Goal: Task Accomplishment & Management: Manage account settings

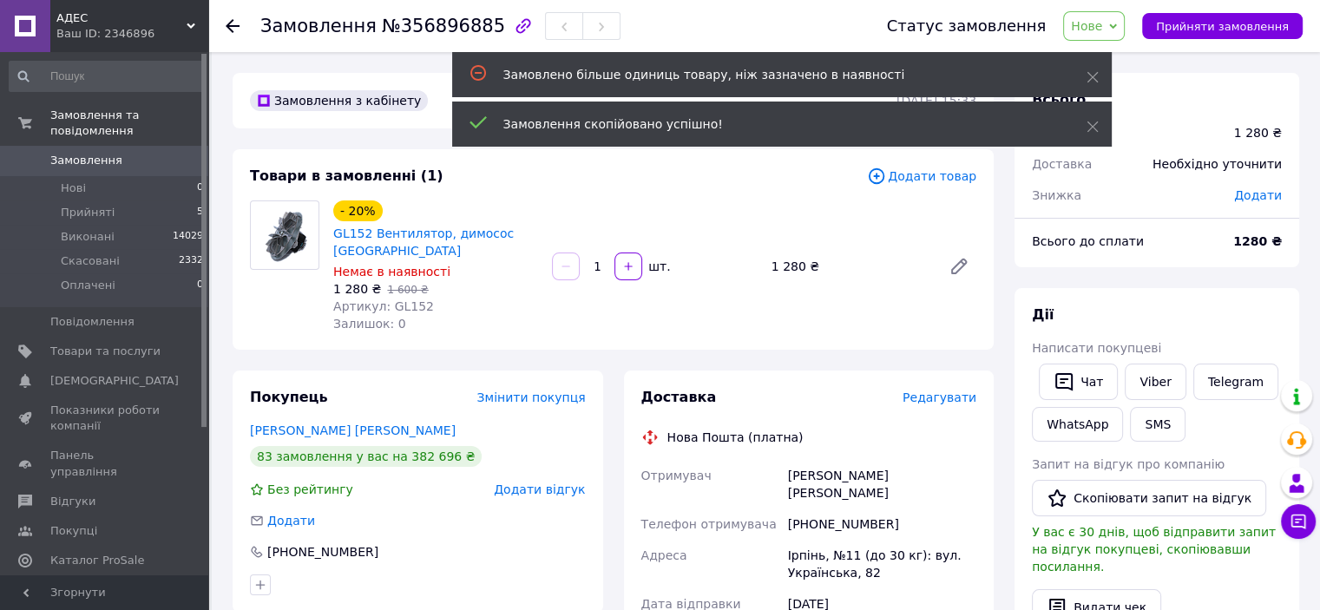
click at [932, 179] on span "Додати товар" at bounding box center [921, 176] width 109 height 19
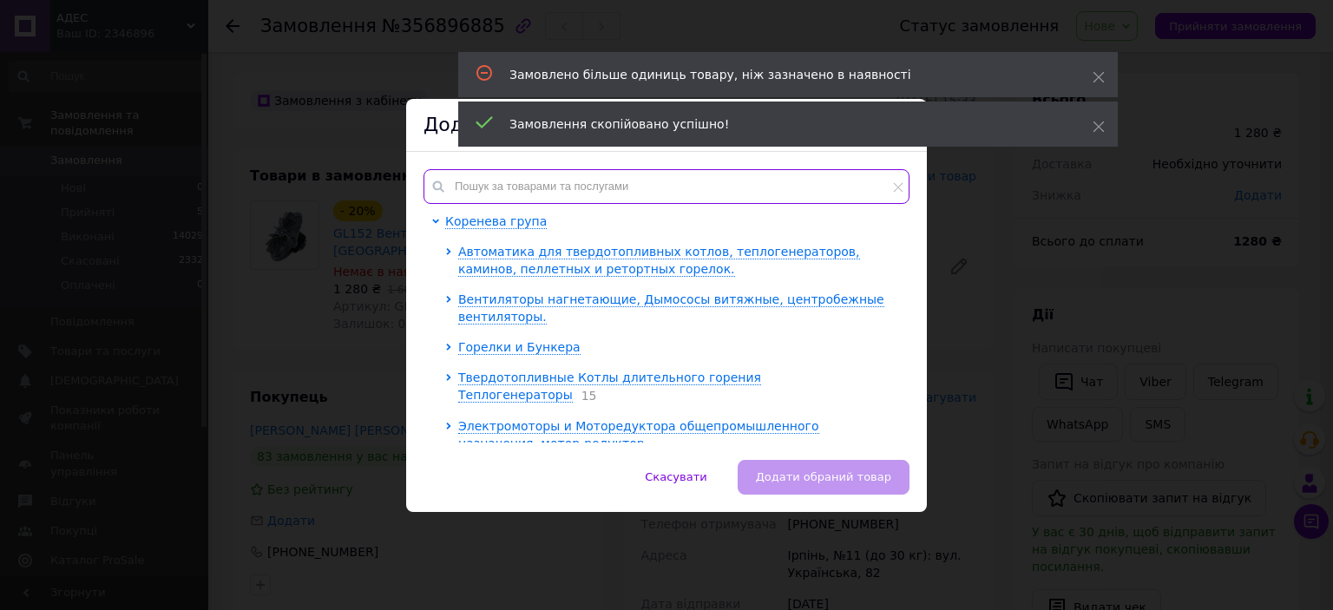
click at [489, 187] on input "text" at bounding box center [666, 186] width 486 height 35
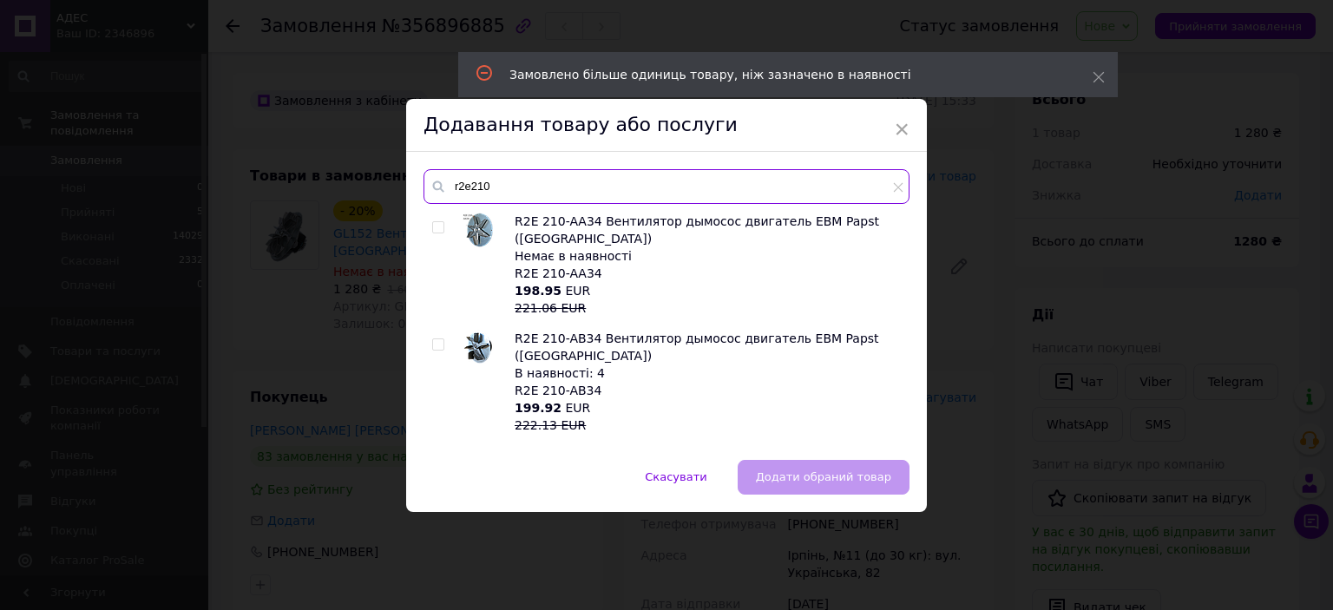
type input "r2e210"
click at [432, 339] on input "checkbox" at bounding box center [437, 344] width 11 height 11
checkbox input "true"
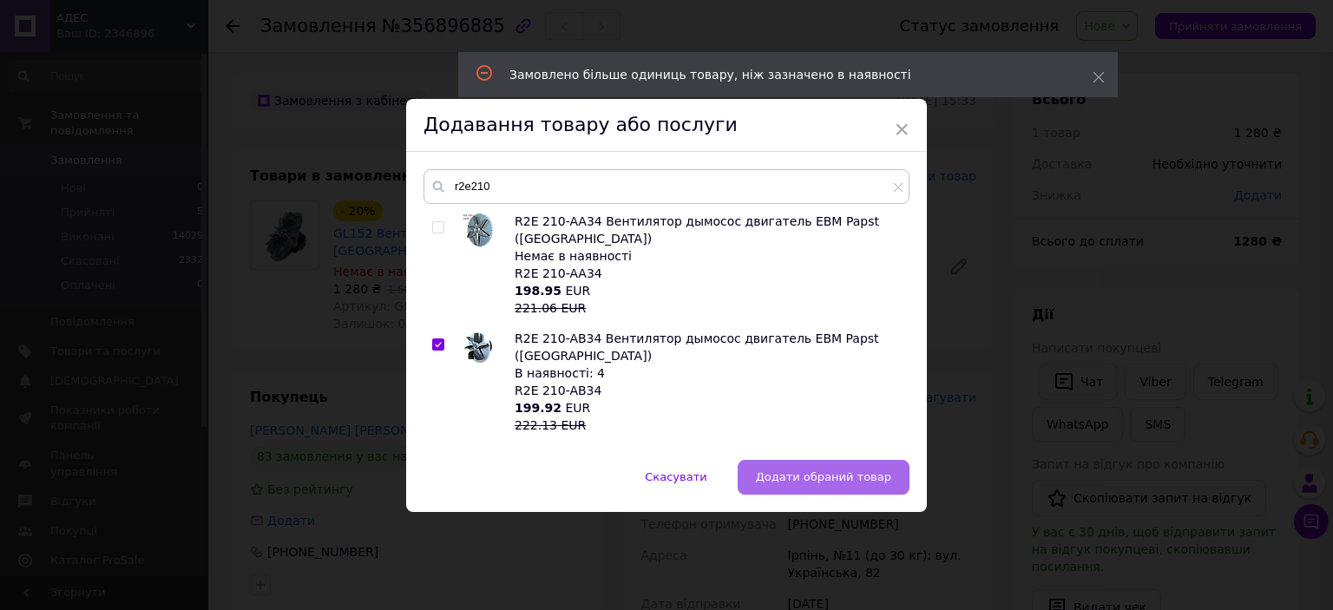
click at [812, 476] on span "Додати обраний товар" at bounding box center [823, 476] width 135 height 13
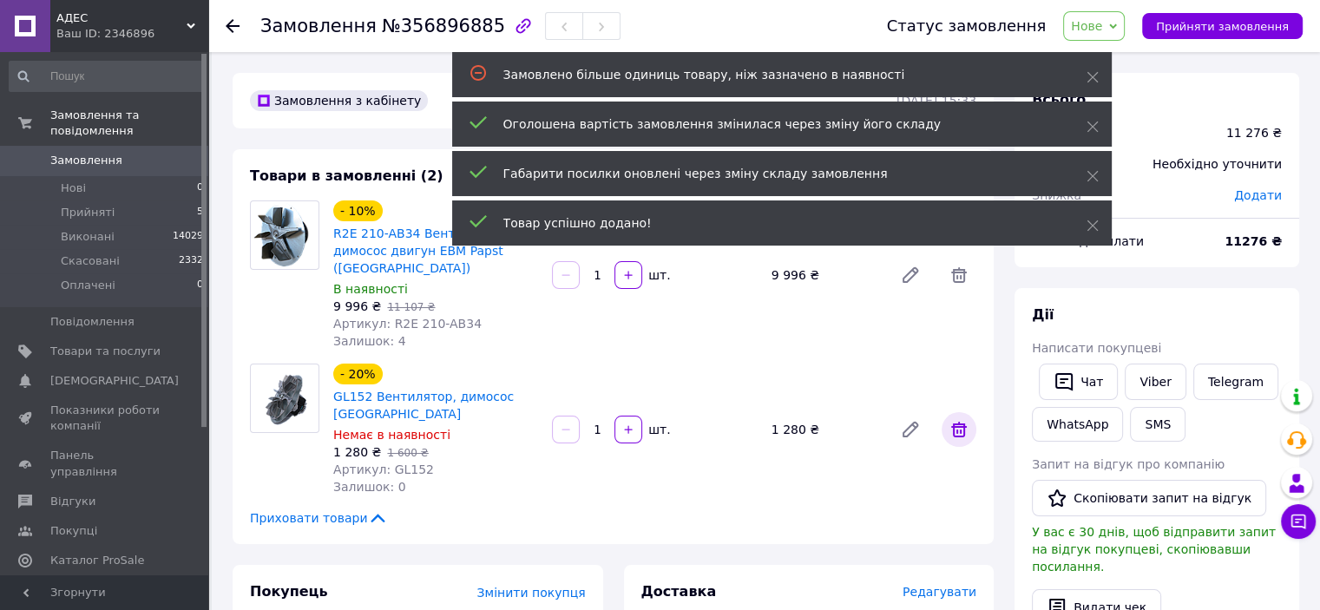
click at [957, 422] on icon at bounding box center [959, 430] width 16 height 16
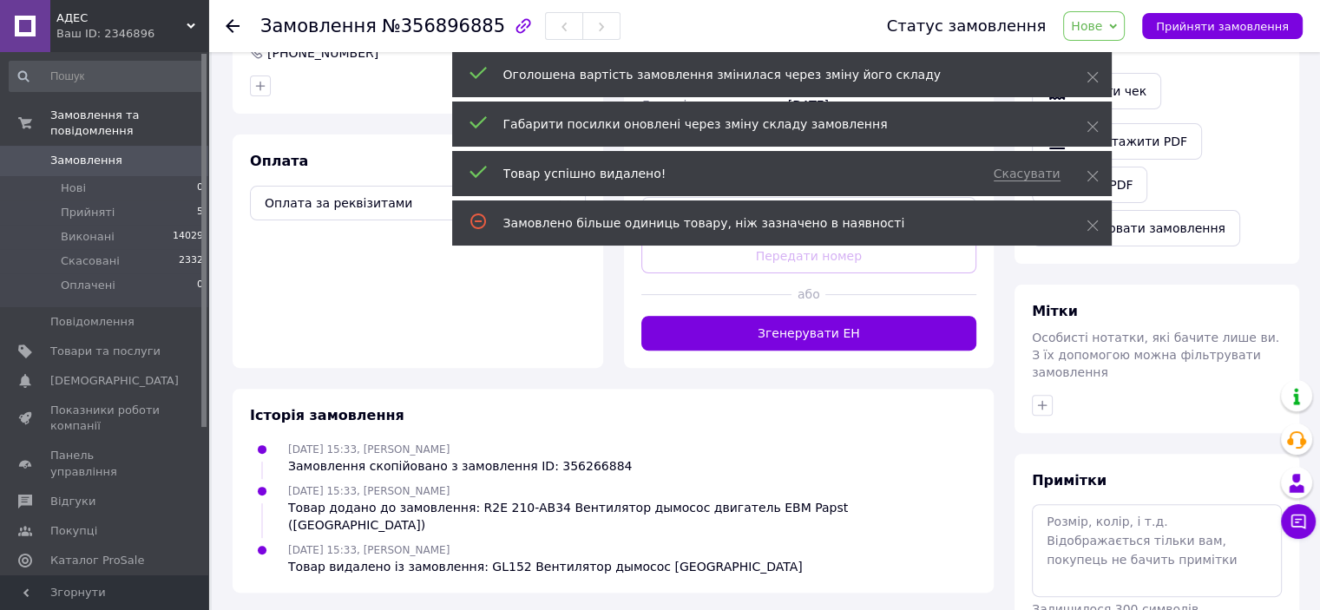
scroll to position [521, 0]
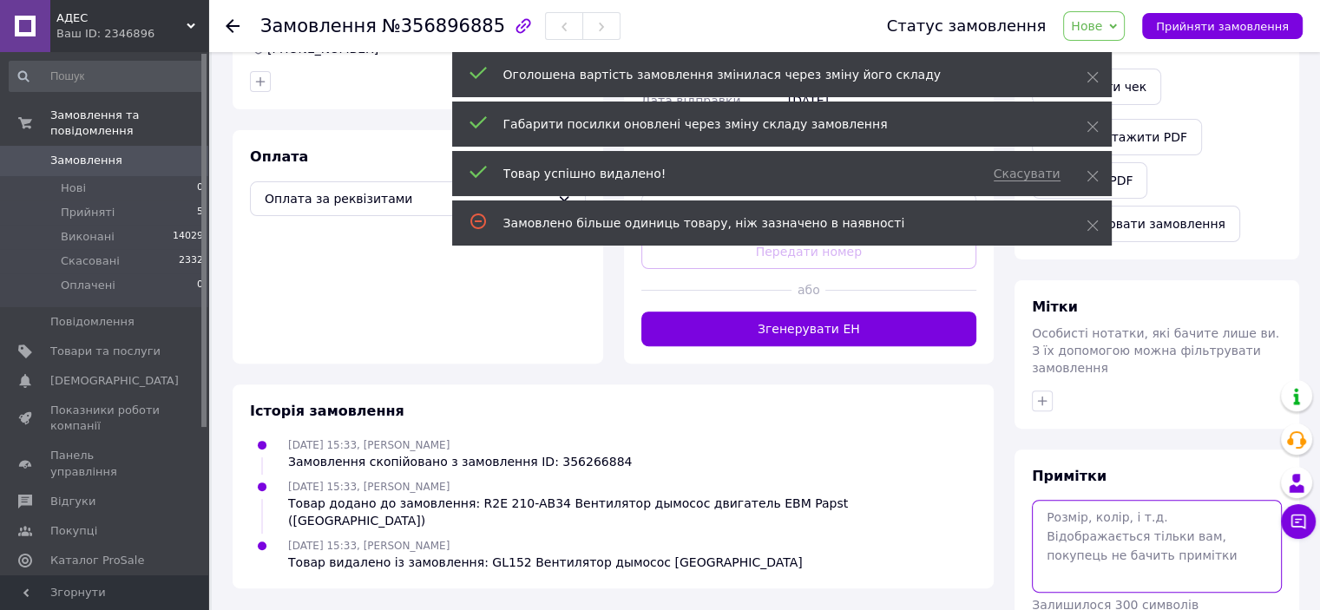
click at [1097, 519] on textarea at bounding box center [1157, 546] width 250 height 92
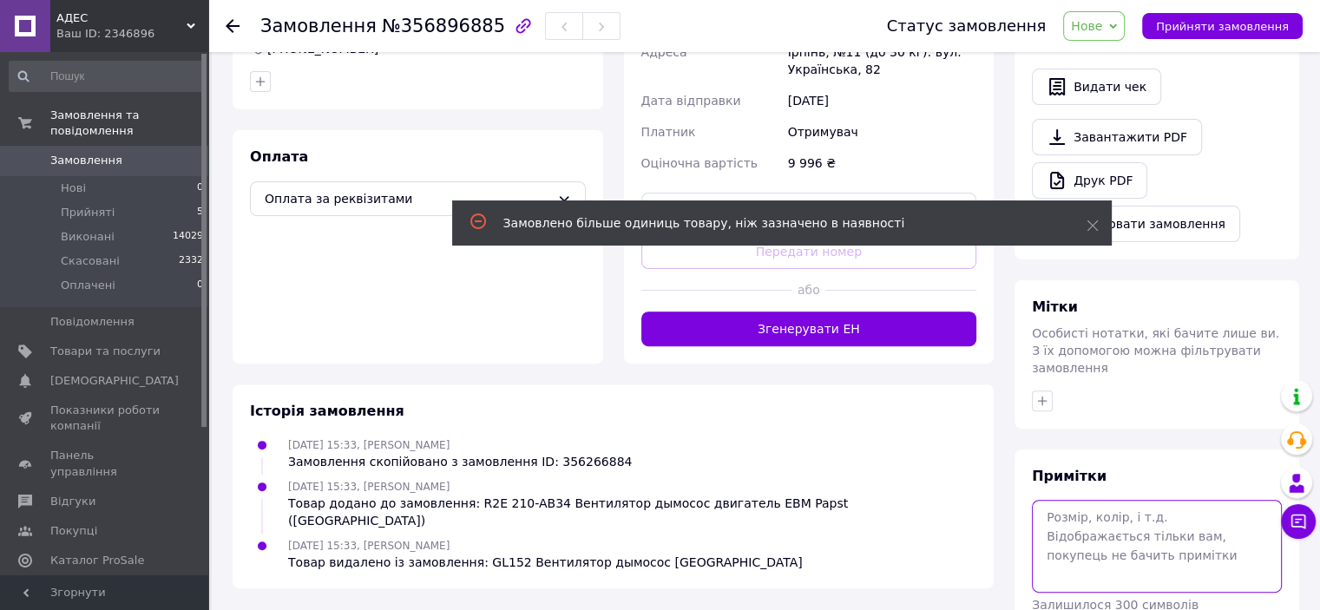
type textarea "["
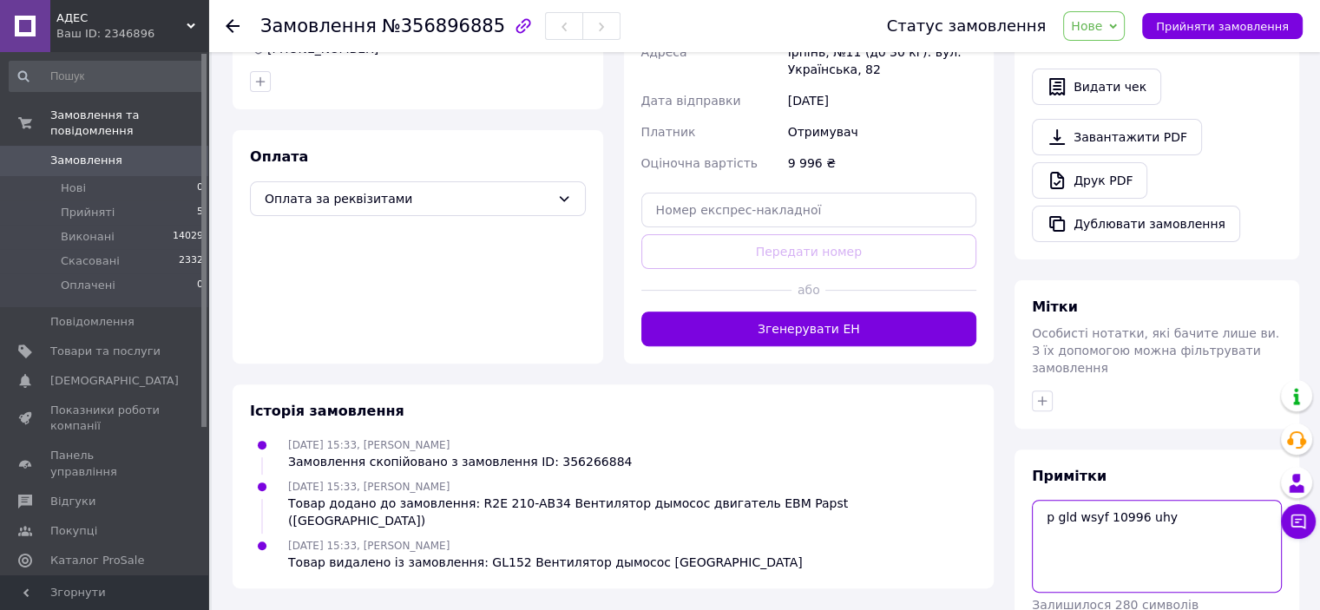
click at [1104, 500] on textarea "p gld wsyf 10996 uhy" at bounding box center [1157, 546] width 250 height 92
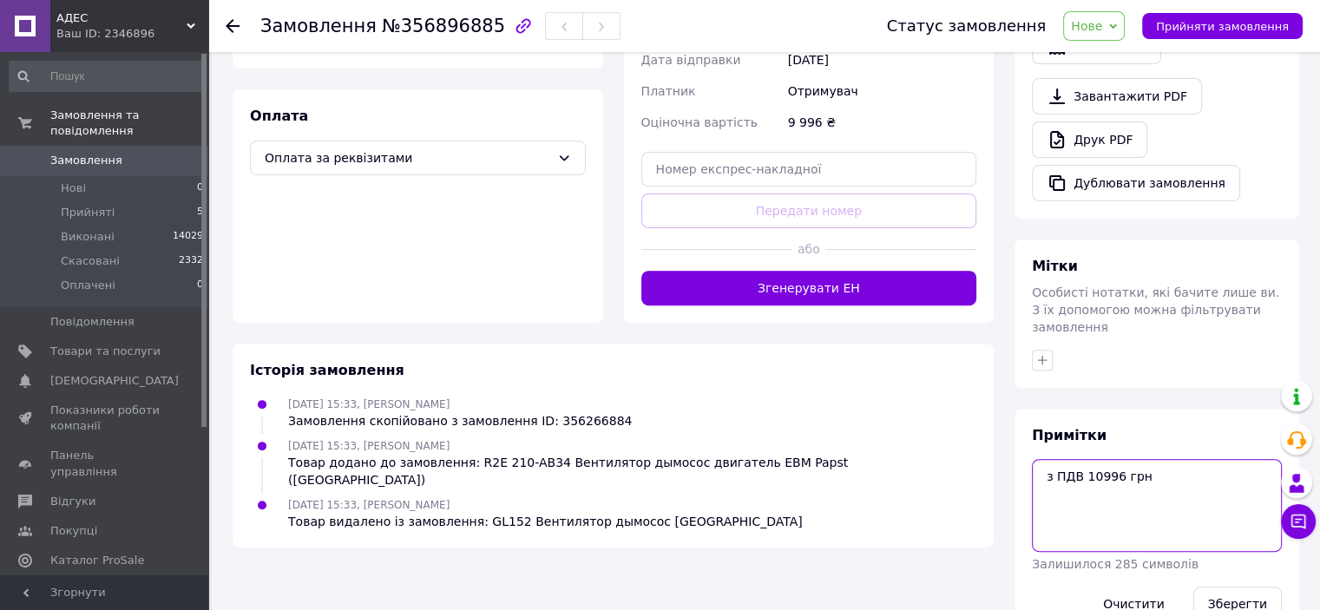
scroll to position [573, 0]
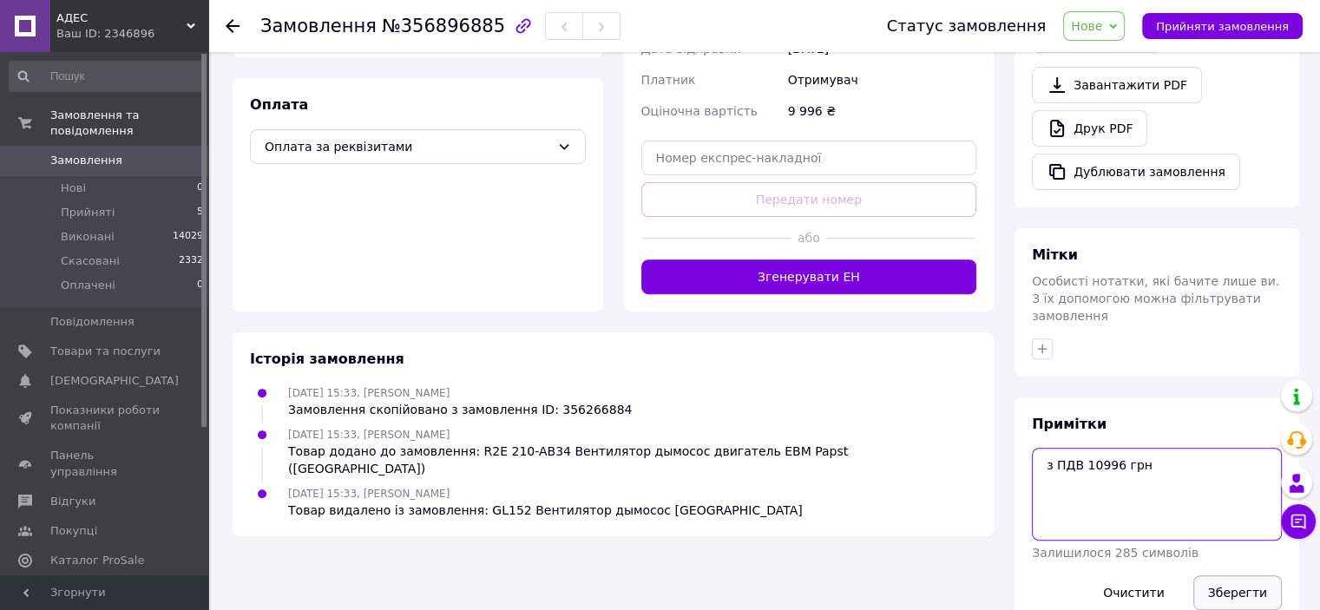
type textarea "з ПДВ 10996 грн"
click at [1236, 575] on button "Зберегти" at bounding box center [1237, 592] width 89 height 35
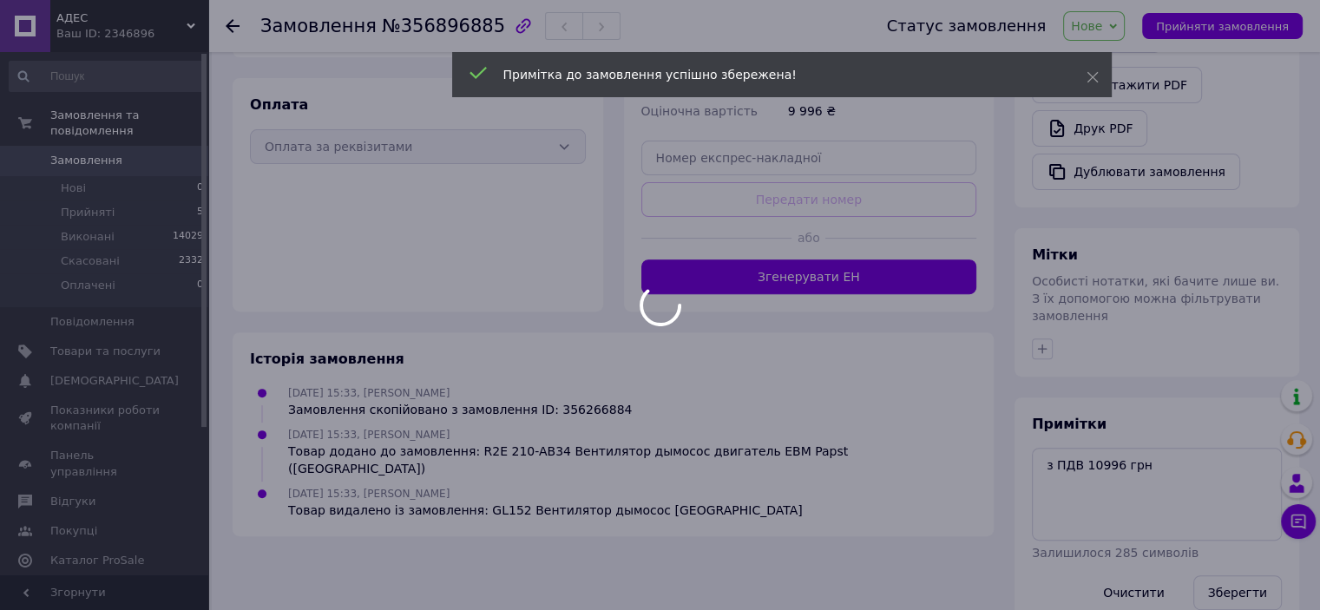
scroll to position [542, 0]
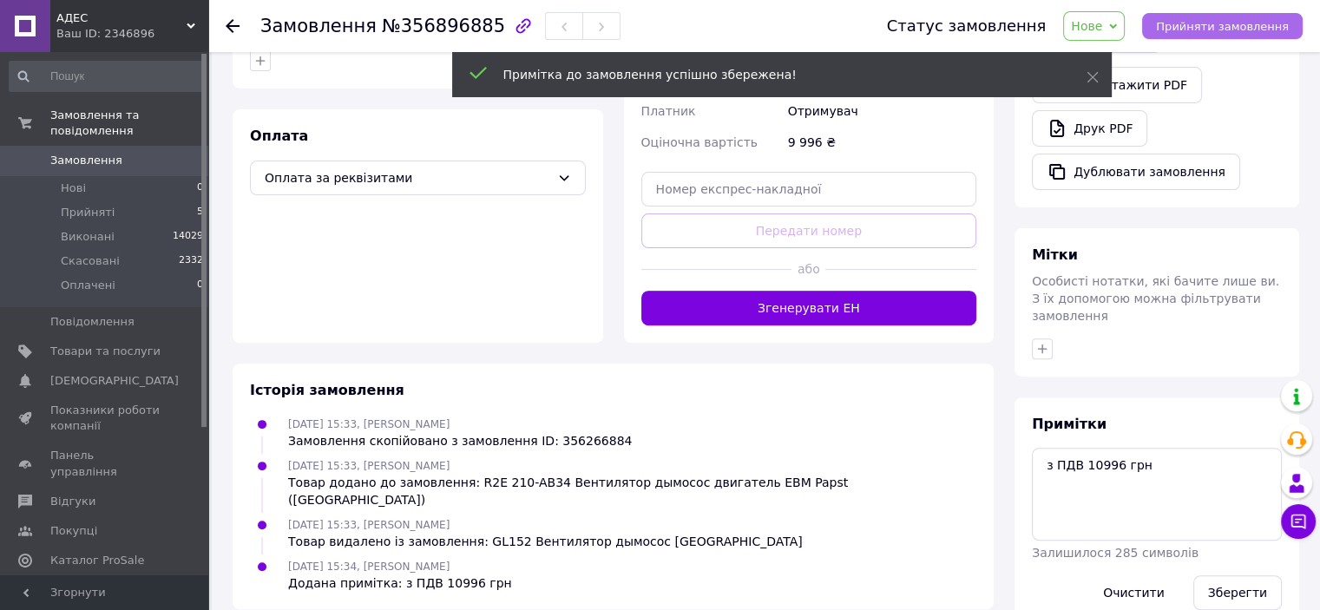
click at [1253, 31] on span "Прийняти замовлення" at bounding box center [1222, 26] width 133 height 13
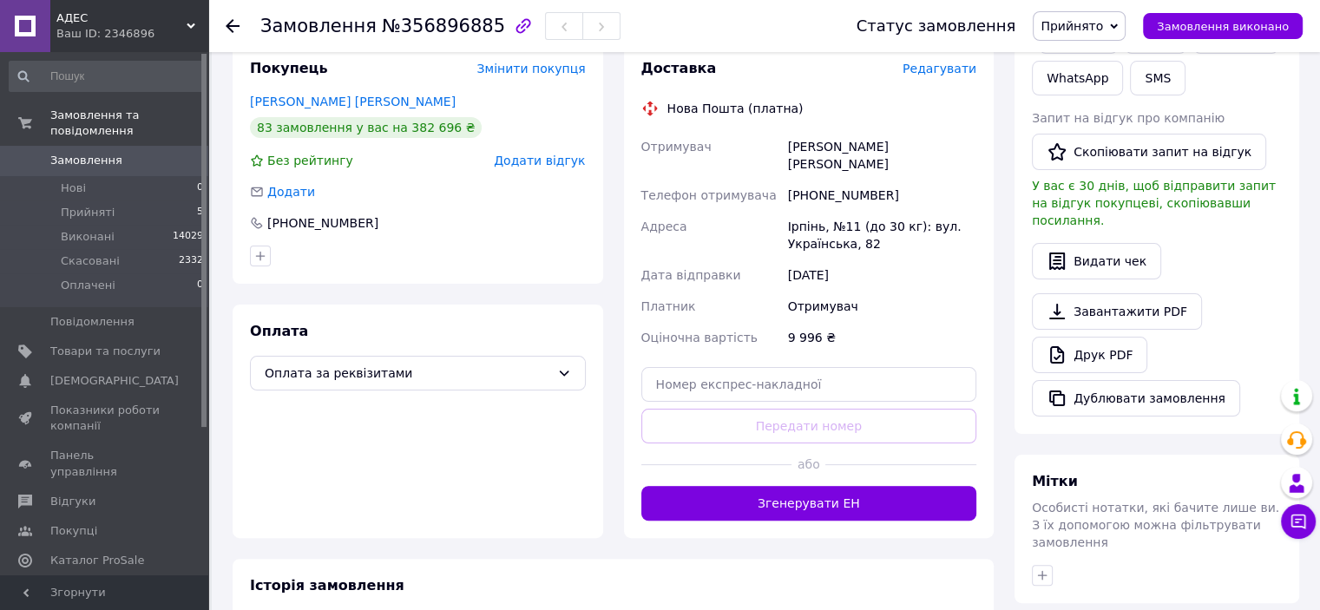
scroll to position [347, 0]
click at [1103, 336] on link "Друк PDF" at bounding box center [1089, 354] width 115 height 36
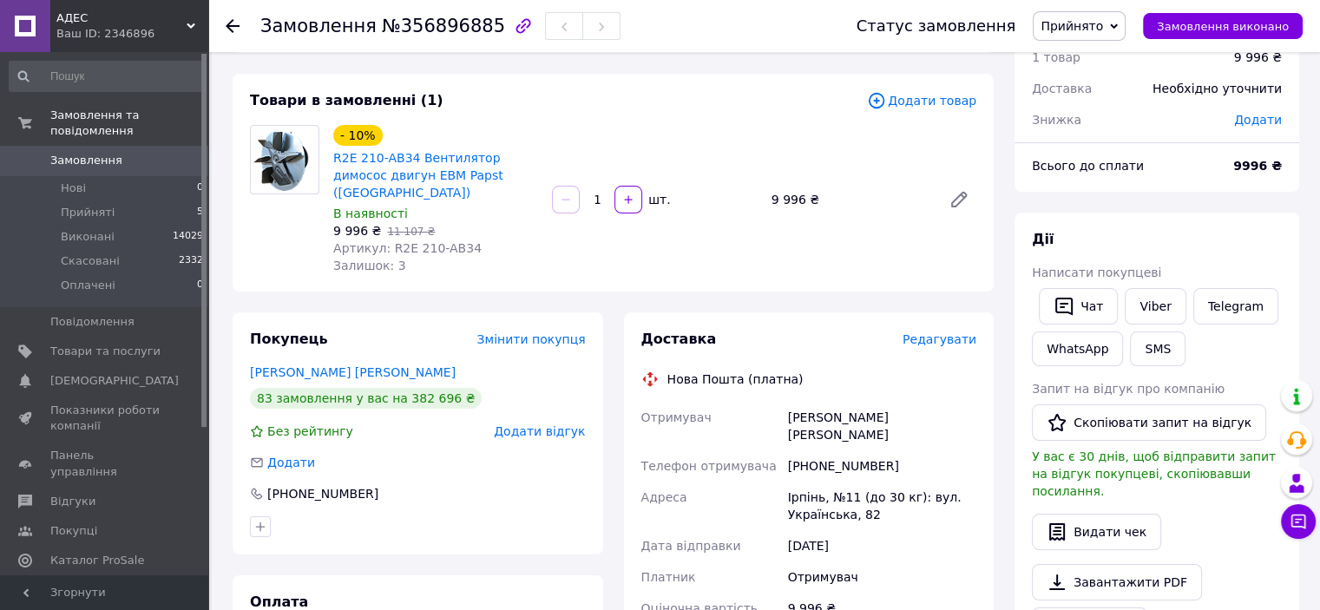
scroll to position [0, 0]
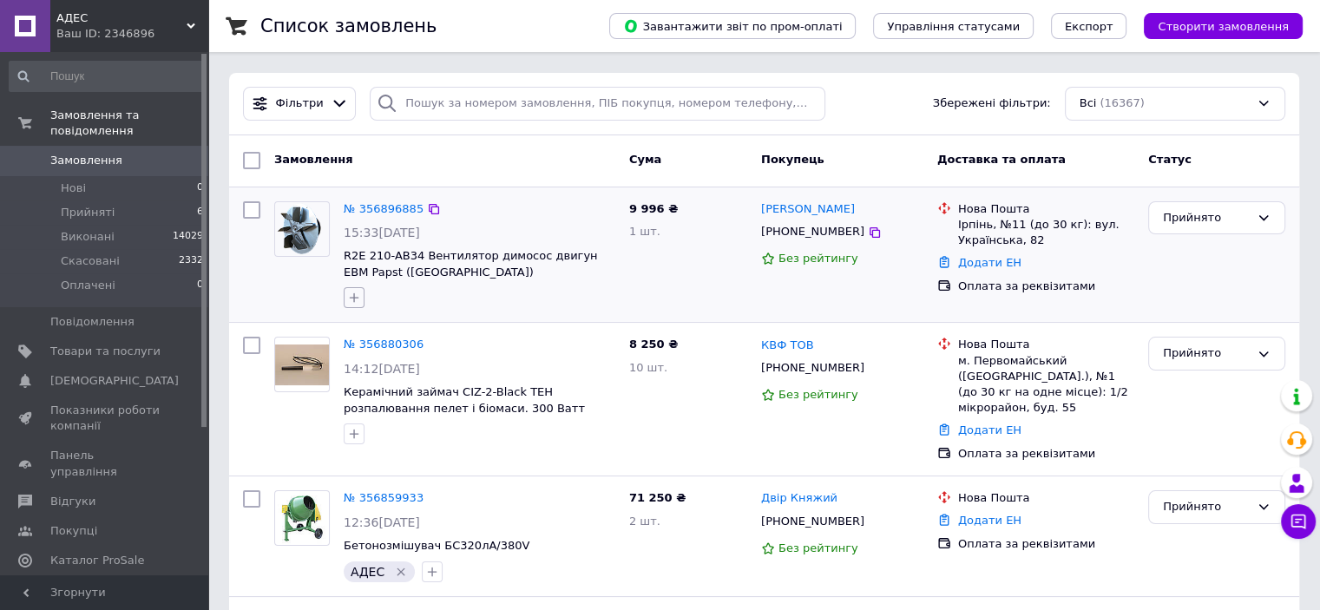
click at [351, 300] on icon "button" at bounding box center [354, 298] width 14 height 14
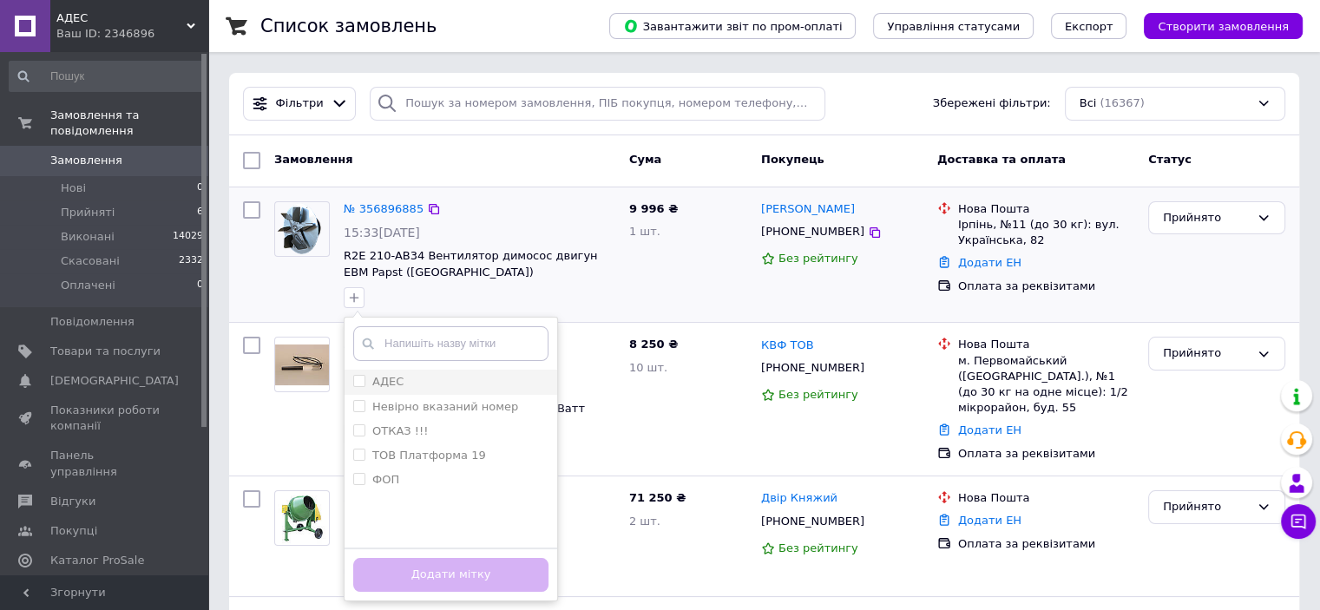
click at [355, 377] on input "АДЕС" at bounding box center [358, 380] width 11 height 11
checkbox input "true"
click at [413, 575] on button "Додати мітку" at bounding box center [450, 575] width 195 height 34
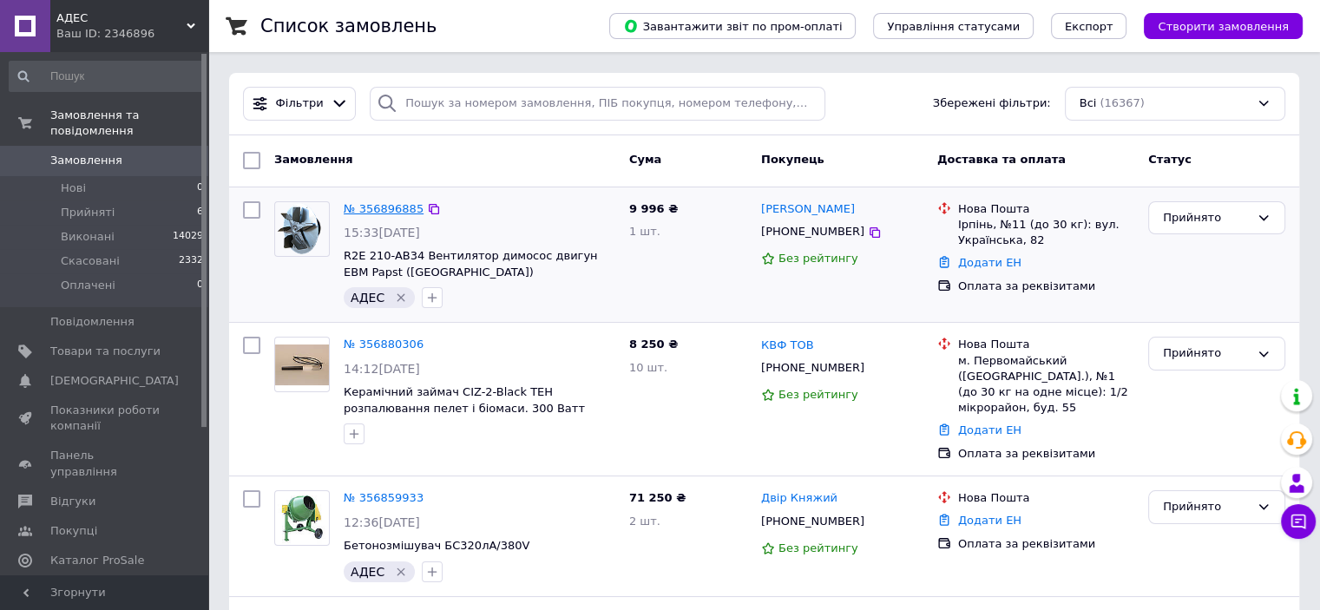
click at [360, 204] on link "№ 356896885" at bounding box center [384, 208] width 80 height 13
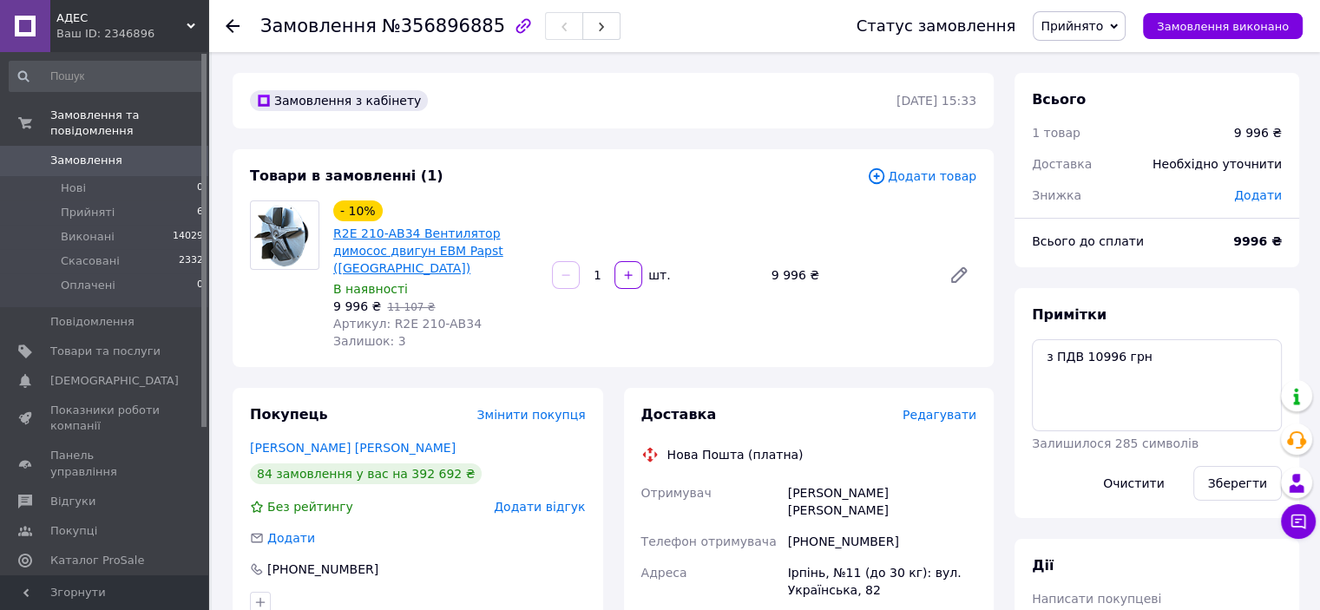
click at [440, 251] on link "R2E 210-AB34 Вентилятор димосос двигун EBM Papst ([GEOGRAPHIC_DATA])" at bounding box center [418, 251] width 170 height 49
click at [108, 153] on span "Замовлення" at bounding box center [86, 161] width 72 height 16
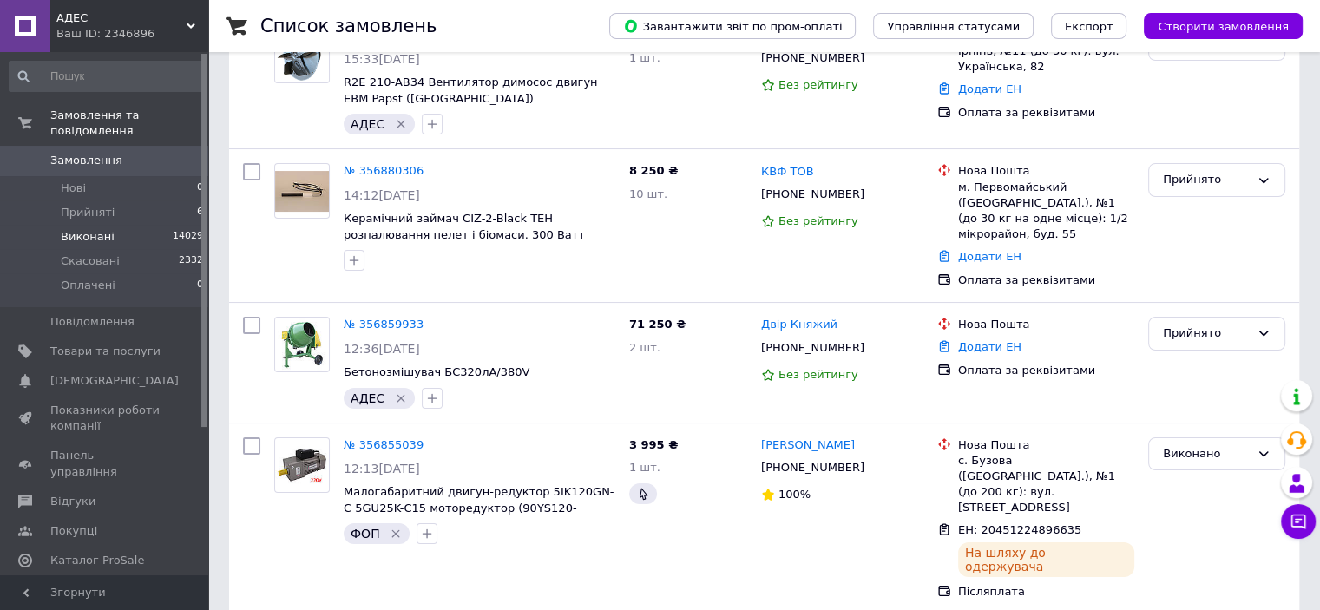
click at [133, 225] on li "Виконані 14029" at bounding box center [106, 237] width 213 height 24
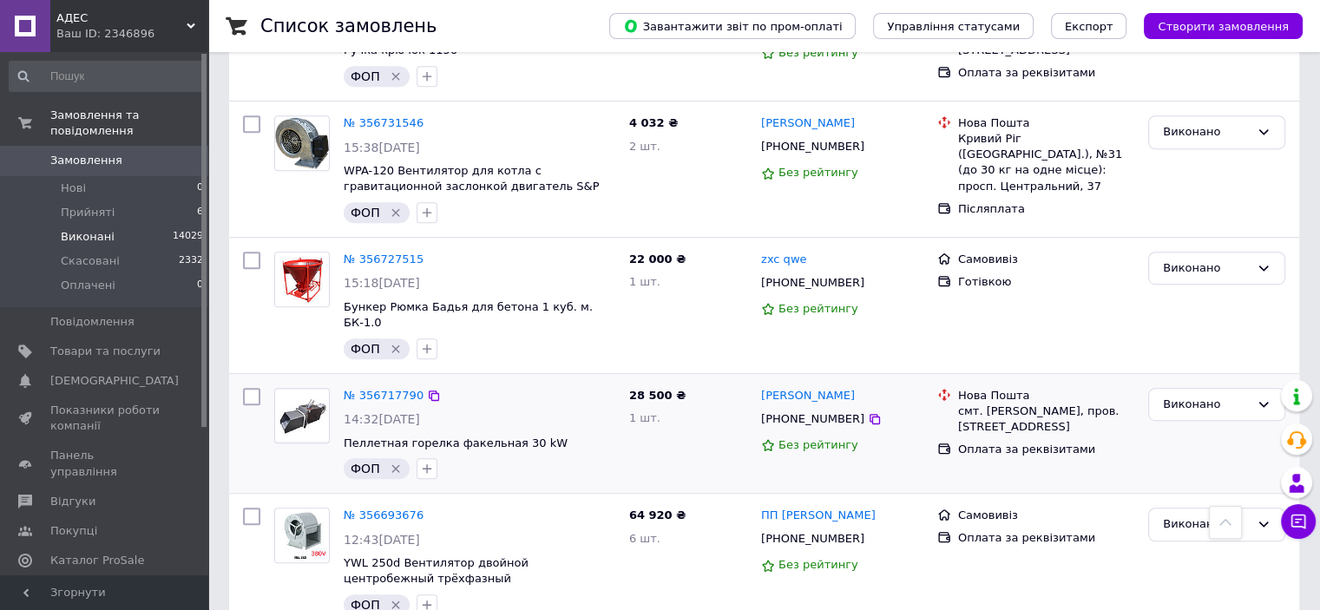
scroll to position [955, 0]
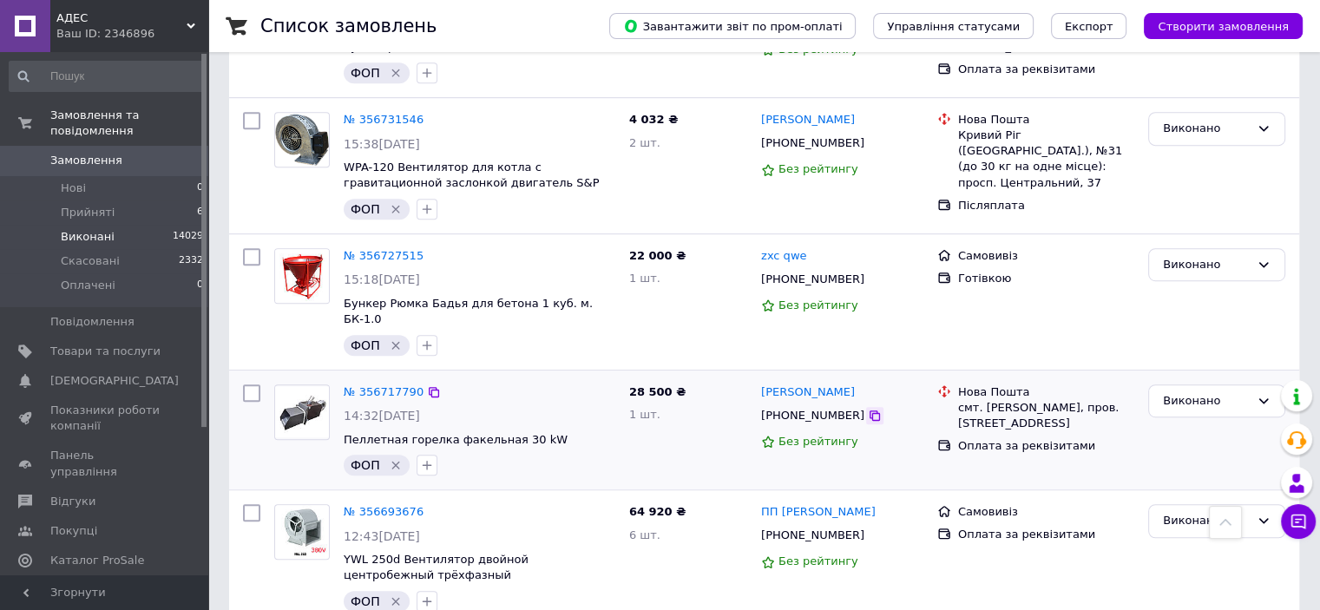
click at [868, 409] on icon at bounding box center [875, 416] width 14 height 14
click at [115, 344] on span "Товари та послуги" at bounding box center [105, 352] width 110 height 16
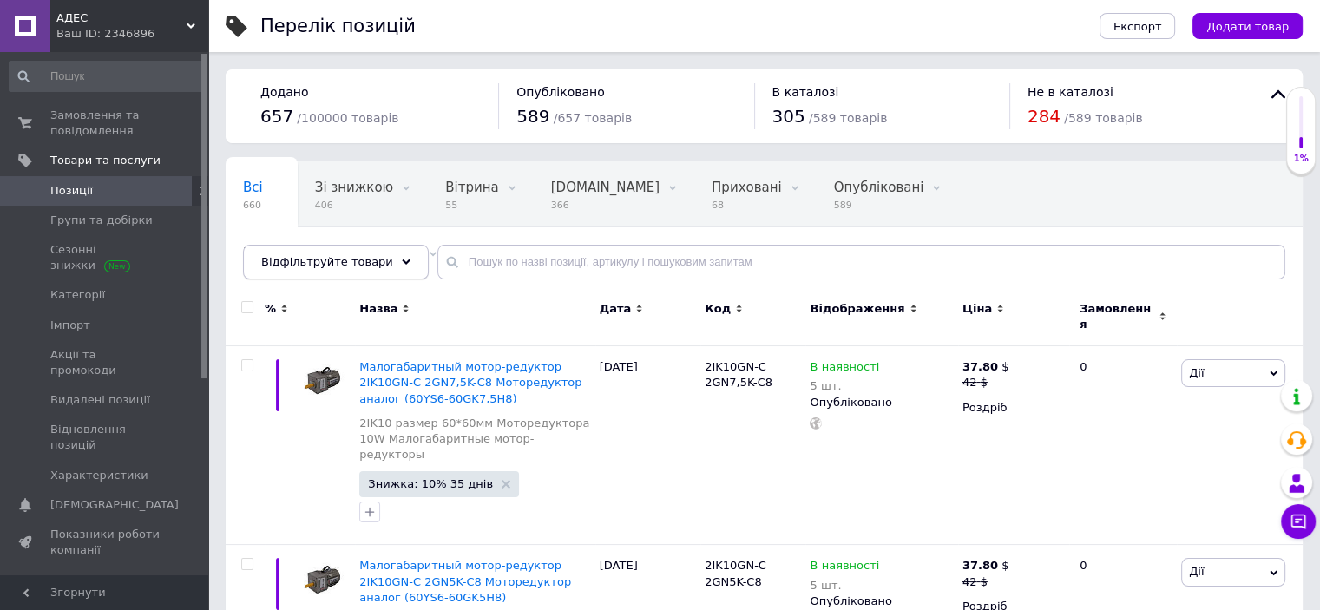
click at [331, 266] on span "Відфільтруйте товари" at bounding box center [327, 261] width 132 height 13
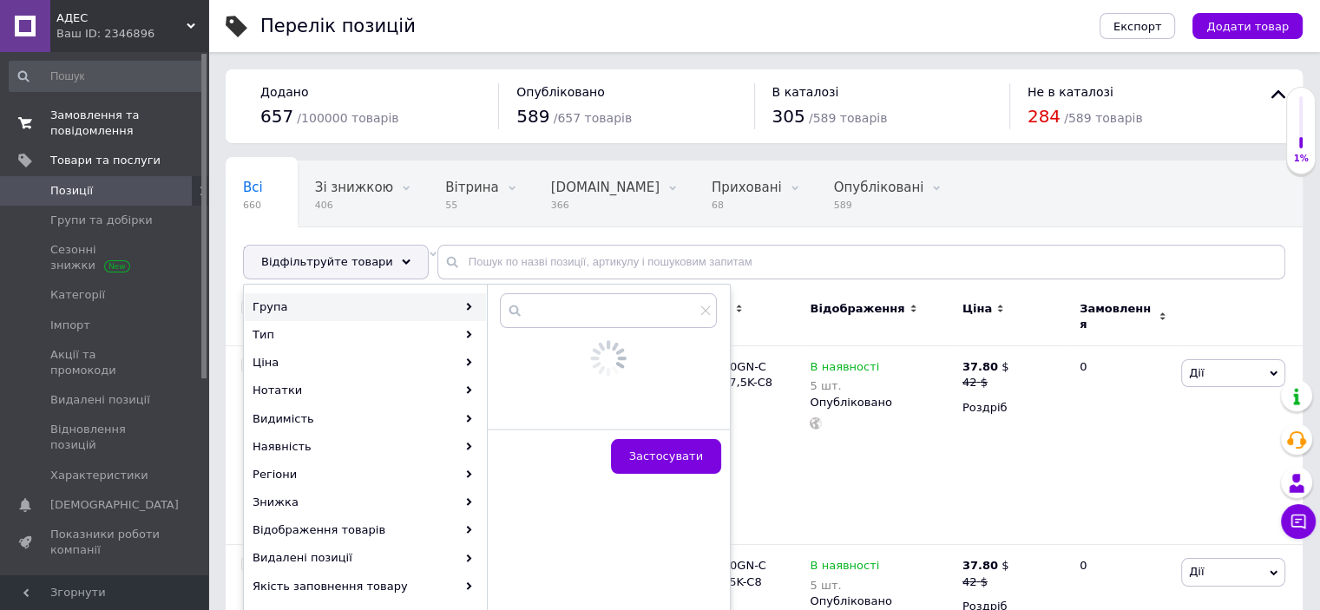
click at [100, 128] on span "Замовлення та повідомлення" at bounding box center [105, 123] width 110 height 31
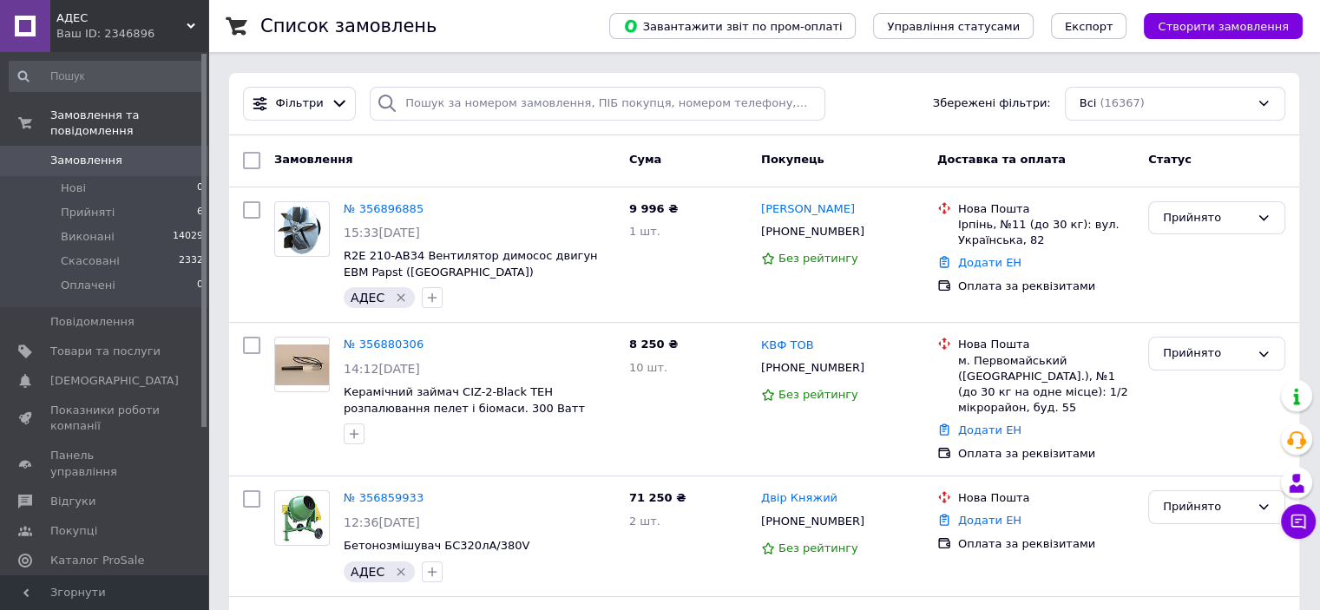
click at [0, 81] on div "Замовлення та повідомлення Замовлення 0 Нові 0 Прийняті 6 Виконані 14029 Скасов…" at bounding box center [106, 316] width 213 height 529
click at [136, 153] on span "Замовлення" at bounding box center [105, 161] width 110 height 16
